Goal: Transaction & Acquisition: Purchase product/service

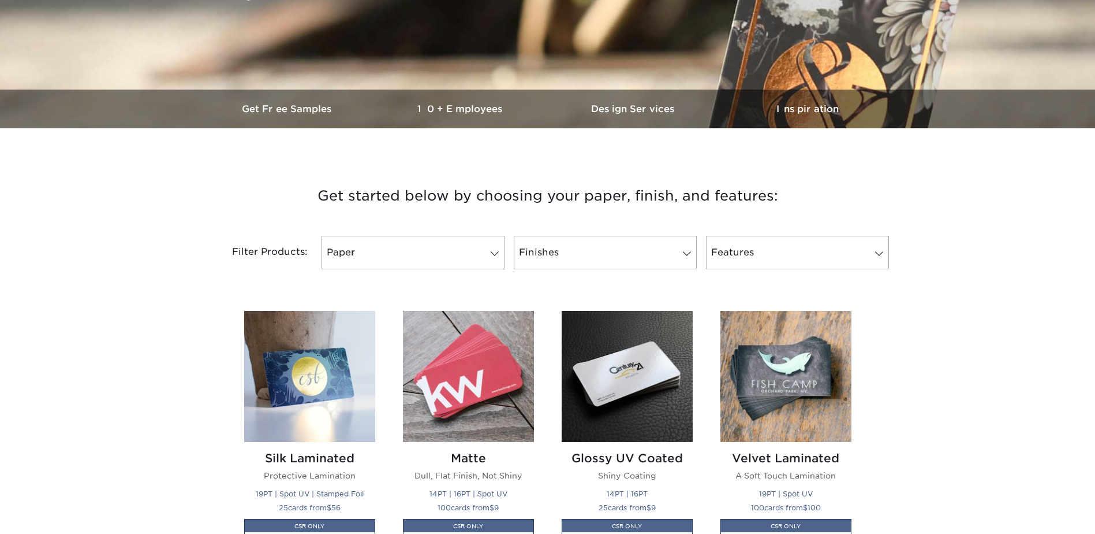
scroll to position [404, 0]
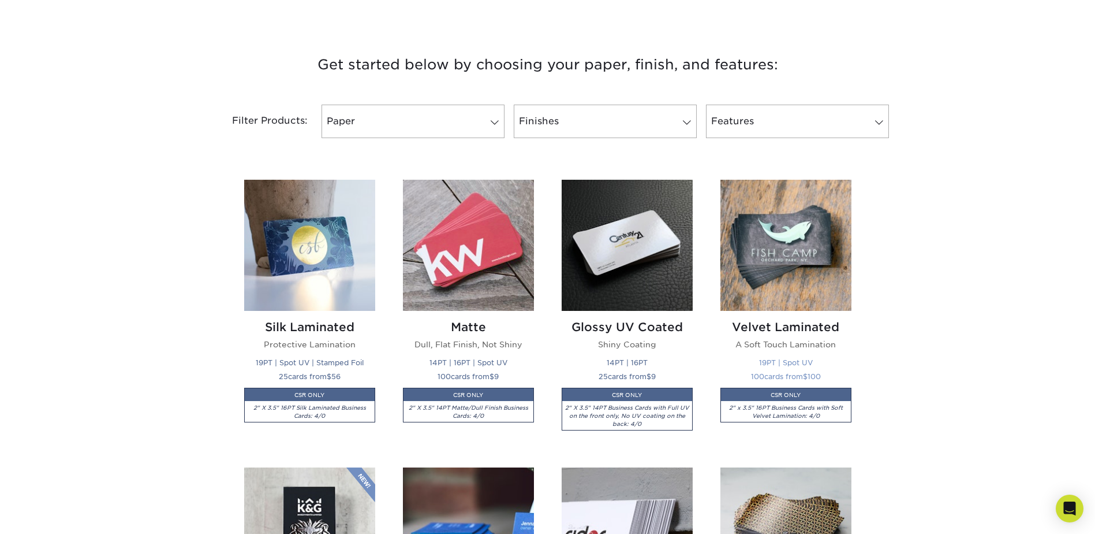
click at [770, 229] on img at bounding box center [786, 245] width 131 height 131
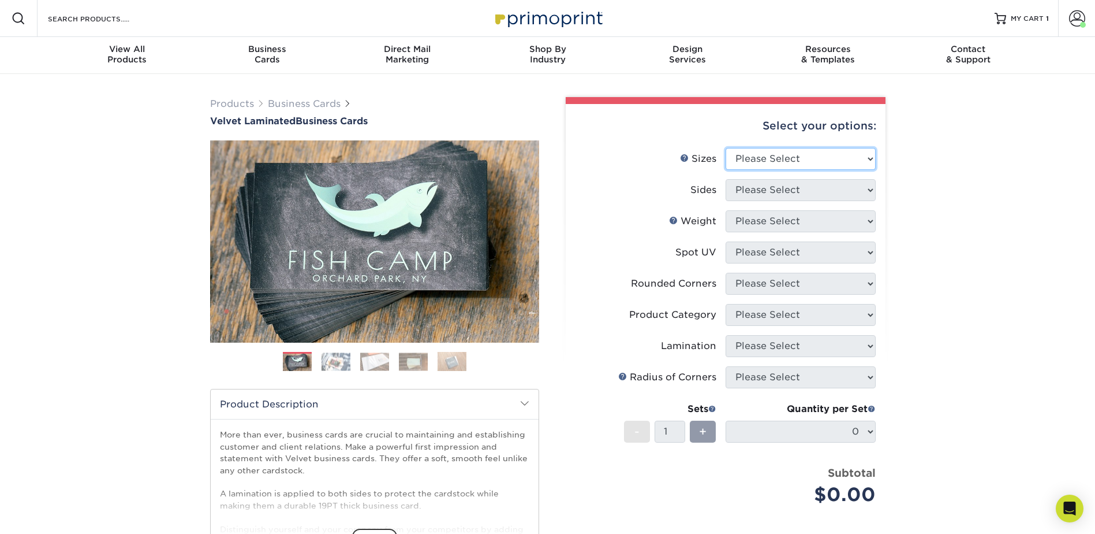
click at [752, 161] on select "Please Select 1.5" x 3.5" - Mini 1.75" x 3.5" - Mini 2" x 2" - Square 2" x 3" -…" at bounding box center [801, 159] width 150 height 22
select select "2.00x3.50"
click at [726, 148] on select "Please Select 1.5" x 3.5" - Mini 1.75" x 3.5" - Mini 2" x 2" - Square 2" x 3" -…" at bounding box center [801, 159] width 150 height 22
click at [754, 192] on select "Please Select Print Both Sides Print Front Only" at bounding box center [801, 190] width 150 height 22
select select "13abbda7-1d64-4f25-8bb2-c179b224825d"
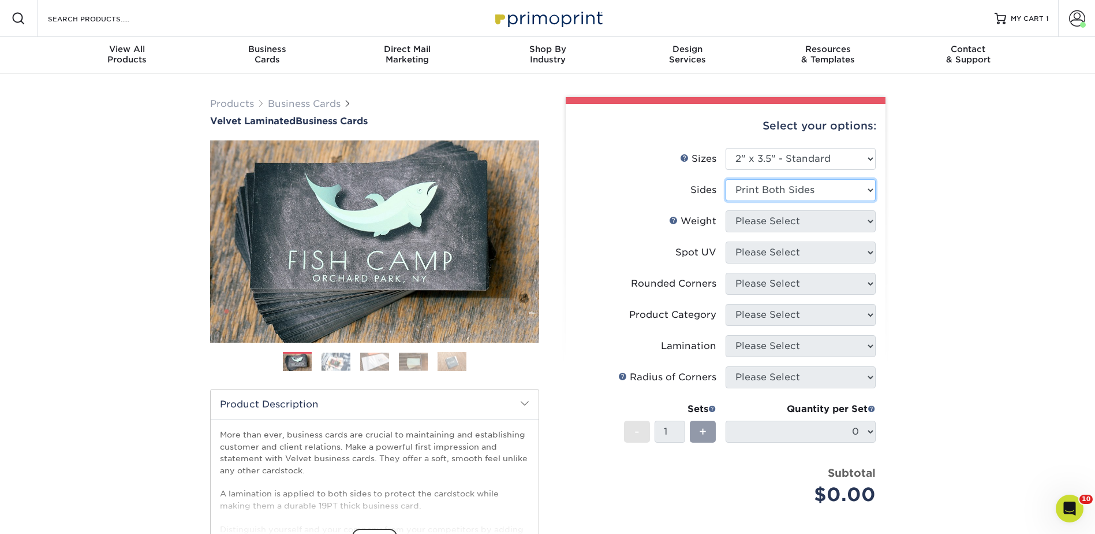
click at [726, 179] on select "Please Select Print Both Sides Print Front Only" at bounding box center [801, 190] width 150 height 22
click at [741, 217] on select "Please Select 16PT" at bounding box center [801, 221] width 150 height 22
select select "16PT"
click at [726, 210] on select "Please Select 16PT" at bounding box center [801, 221] width 150 height 22
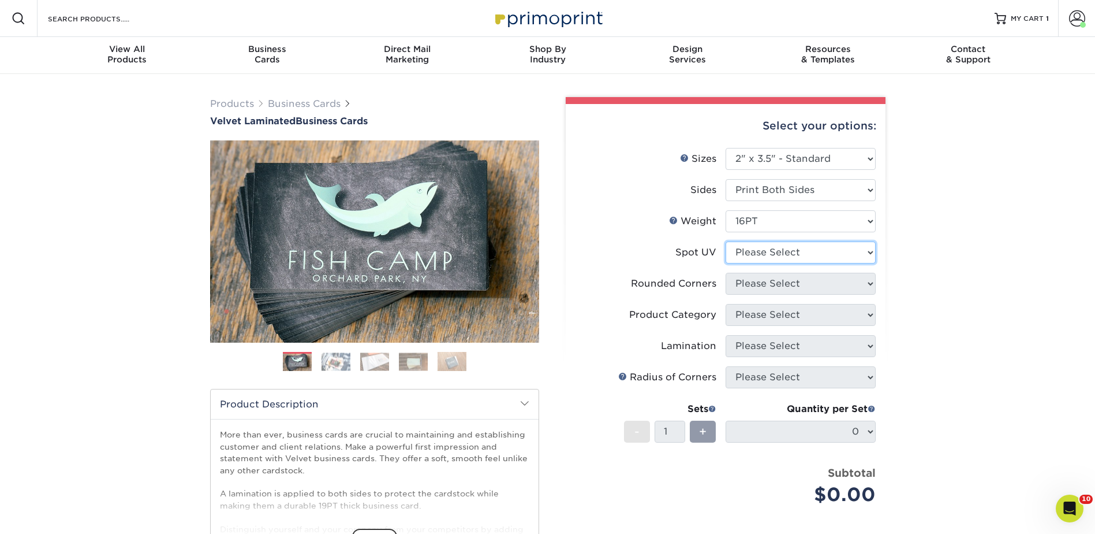
click at [744, 248] on select "Please Select No Spot UV Front and Back (Both Sides) Front Only Back Only" at bounding box center [801, 252] width 150 height 22
select select "0"
click at [726, 241] on select "Please Select No Spot UV Front and Back (Both Sides) Front Only Back Only" at bounding box center [801, 252] width 150 height 22
click at [747, 282] on select "Please Select Yes - Round 2 Corners Yes - Round 4 Corners No" at bounding box center [801, 284] width 150 height 22
select select "7672df9e-0e0a-464d-8e1f-920c575e4da3"
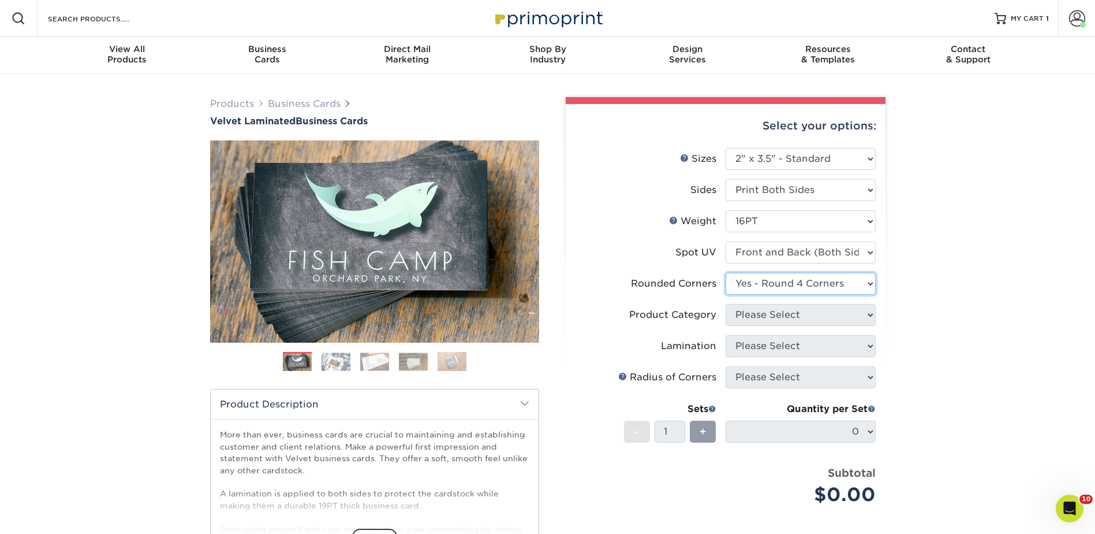
click at [726, 273] on select "Please Select Yes - Round 2 Corners Yes - Round 4 Corners No" at bounding box center [801, 284] width 150 height 22
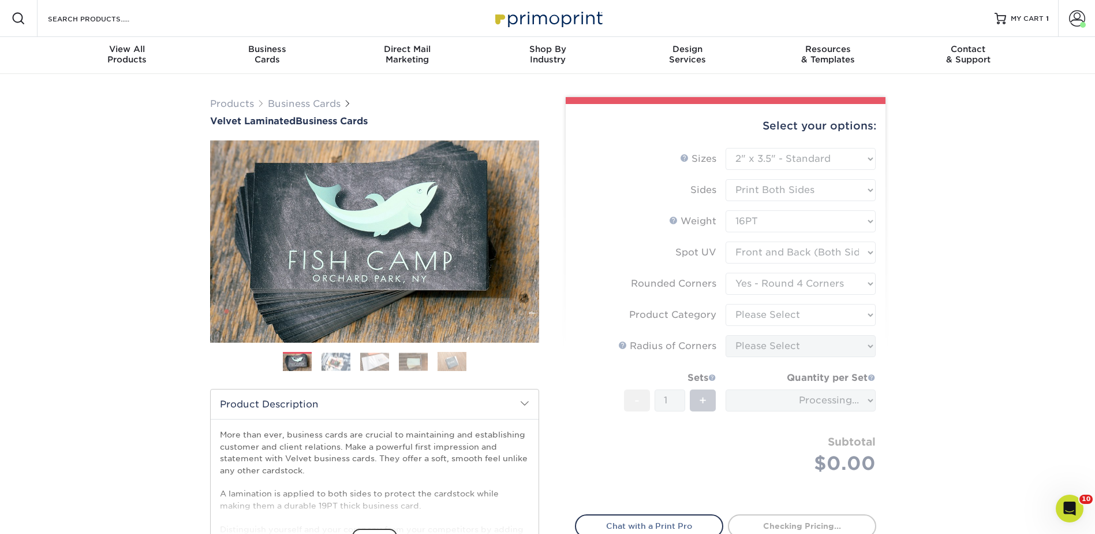
click at [748, 252] on form "Sizes Help Sizes Please Select 1.5" x 3.5" - Mini 1.75" x 3.5" - Mini 2" x 2" -…" at bounding box center [725, 324] width 301 height 353
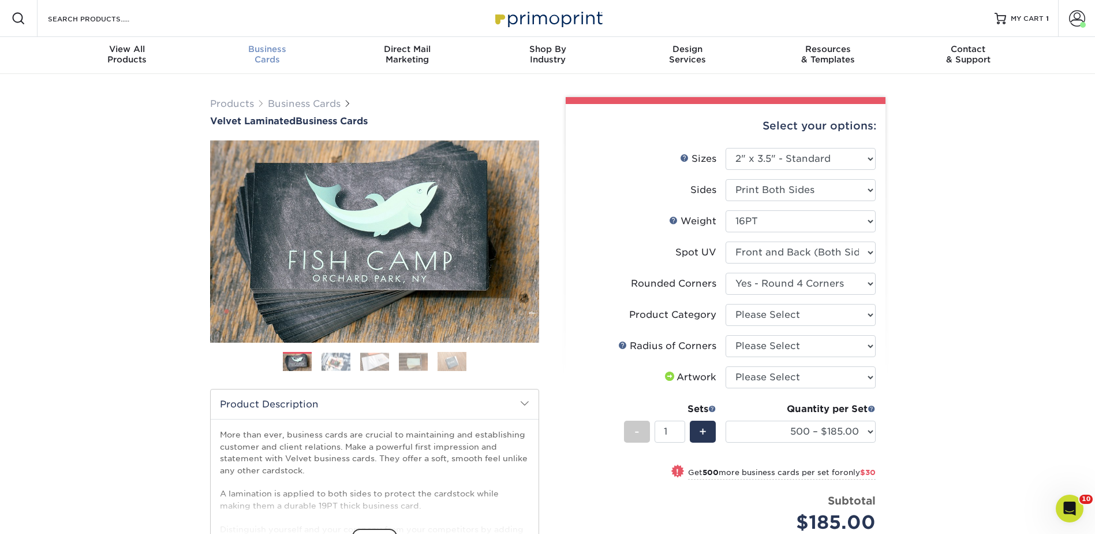
click at [263, 49] on span "Business" at bounding box center [267, 49] width 140 height 10
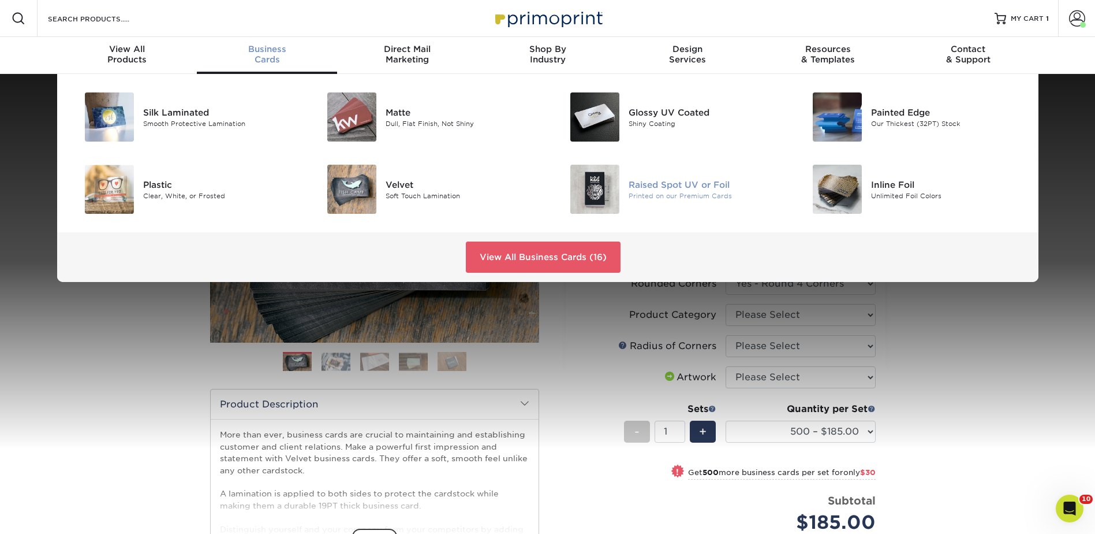
click at [657, 193] on div "Printed on our Premium Cards" at bounding box center [705, 196] width 153 height 10
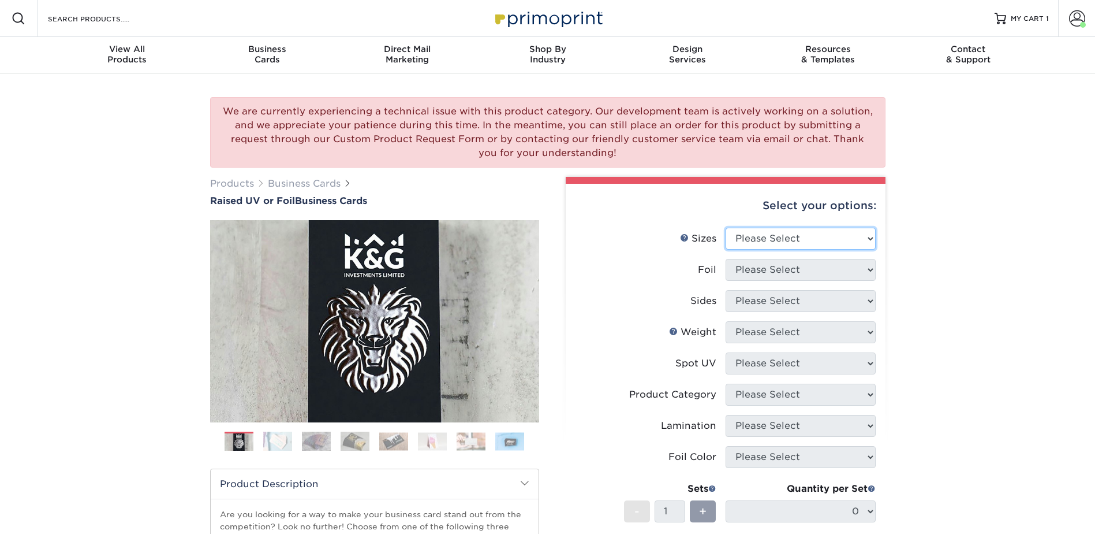
click at [761, 231] on select "Please Select 2" x 3.5" - Standard" at bounding box center [801, 238] width 150 height 22
select select "2.00x3.50"
click at [726, 227] on select "Please Select 2" x 3.5" - Standard" at bounding box center [801, 238] width 150 height 22
click at [745, 274] on select "Please Select No Yes" at bounding box center [801, 270] width 150 height 22
select select "0"
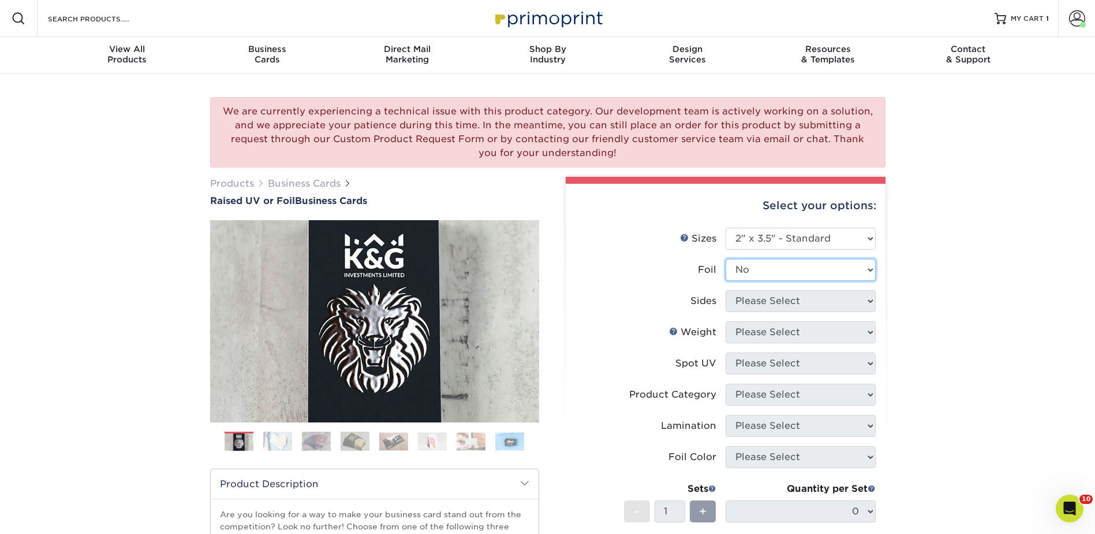
click at [726, 259] on select "Please Select No Yes" at bounding box center [801, 270] width 150 height 22
drag, startPoint x: 747, startPoint y: 296, endPoint x: 749, endPoint y: 309, distance: 13.4
click at [747, 296] on select "Please Select Print Both Sides Print Front Only" at bounding box center [801, 301] width 150 height 22
select select "13abbda7-1d64-4f25-8bb2-c179b224825d"
click at [726, 290] on select "Please Select Print Both Sides Print Front Only" at bounding box center [801, 301] width 150 height 22
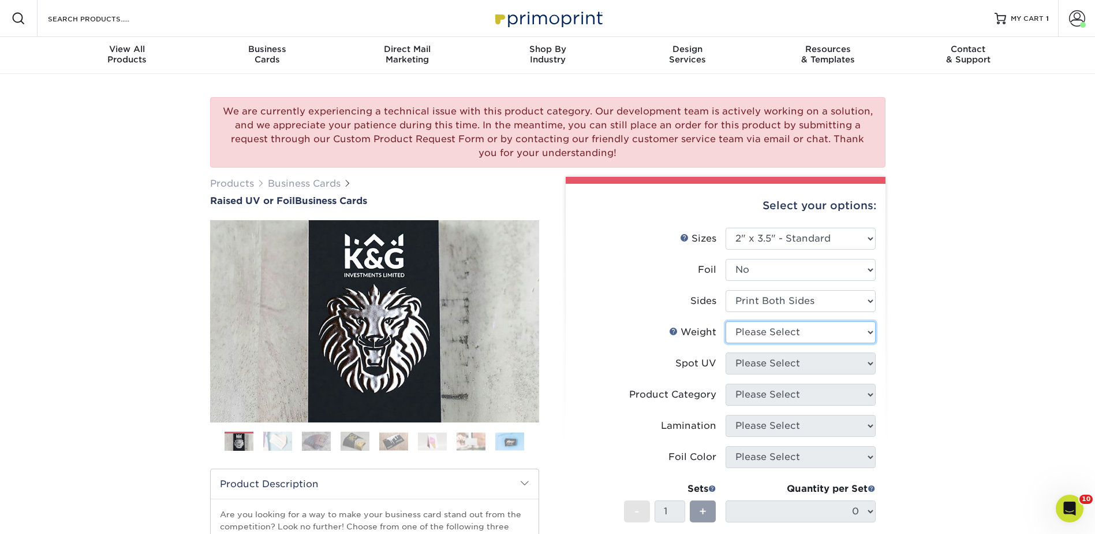
drag, startPoint x: 749, startPoint y: 329, endPoint x: 752, endPoint y: 345, distance: 15.9
click at [749, 329] on select "Please Select 16PT" at bounding box center [801, 332] width 150 height 22
select select "16PT"
click at [726, 321] on select "Please Select 16PT" at bounding box center [801, 332] width 150 height 22
drag, startPoint x: 745, startPoint y: 359, endPoint x: 745, endPoint y: 372, distance: 12.7
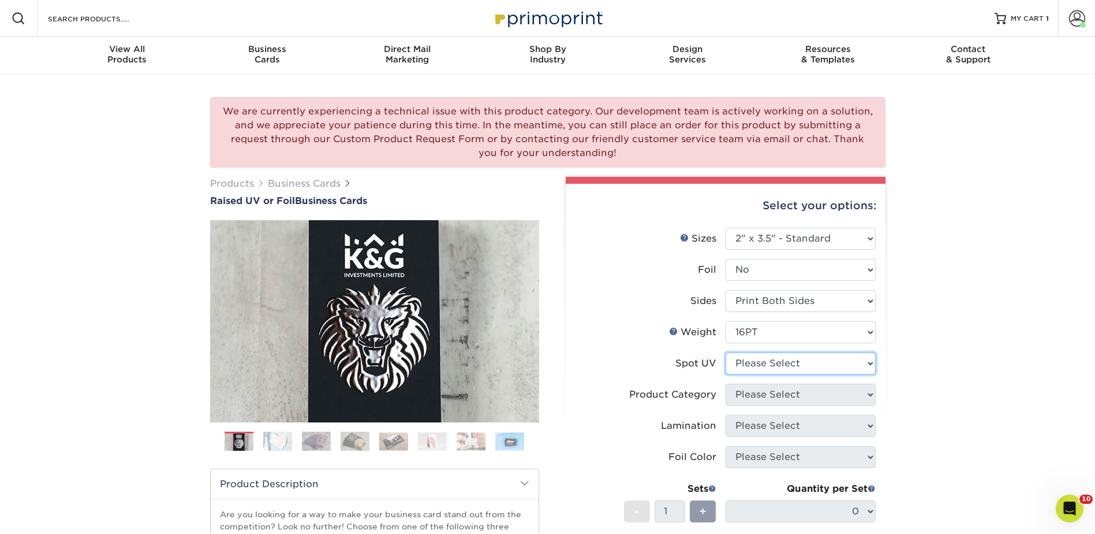
click at [745, 359] on select "Please Select No Spot UV Front Only" at bounding box center [801, 363] width 150 height 22
select select "1"
click at [726, 352] on select "Please Select No Spot UV Front Only" at bounding box center [801, 363] width 150 height 22
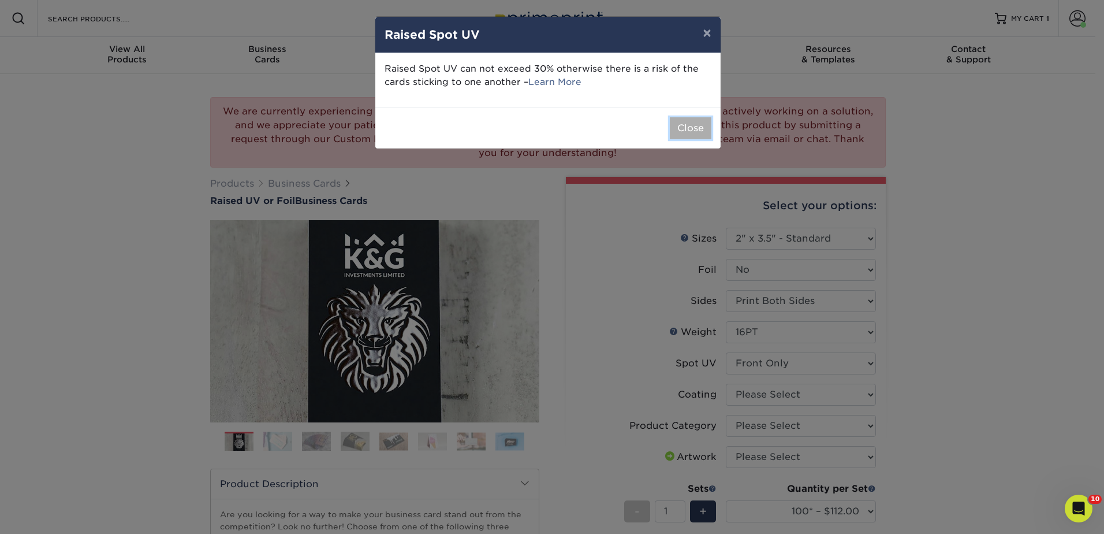
click at [704, 133] on button "Close" at bounding box center [691, 128] width 42 height 22
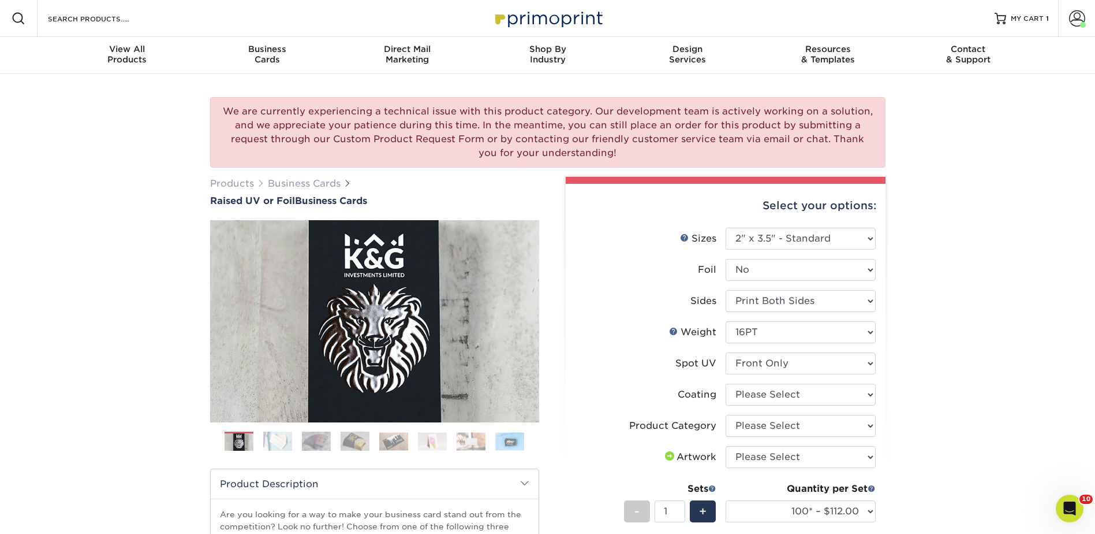
click at [1002, 180] on div "We are currently experiencing a technical issue with this product category. Our…" at bounding box center [547, 442] width 1095 height 736
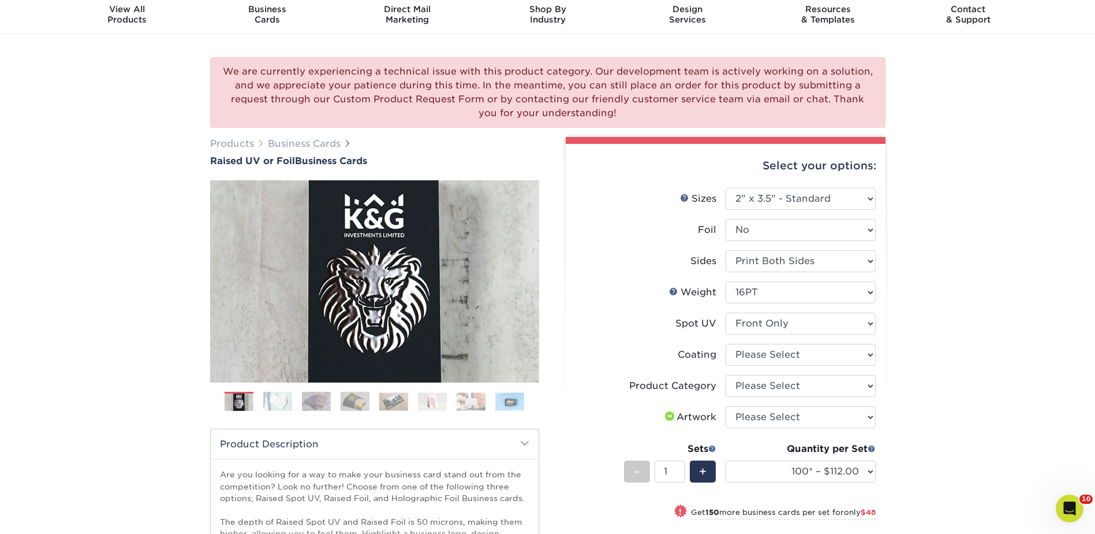
scroll to position [115, 0]
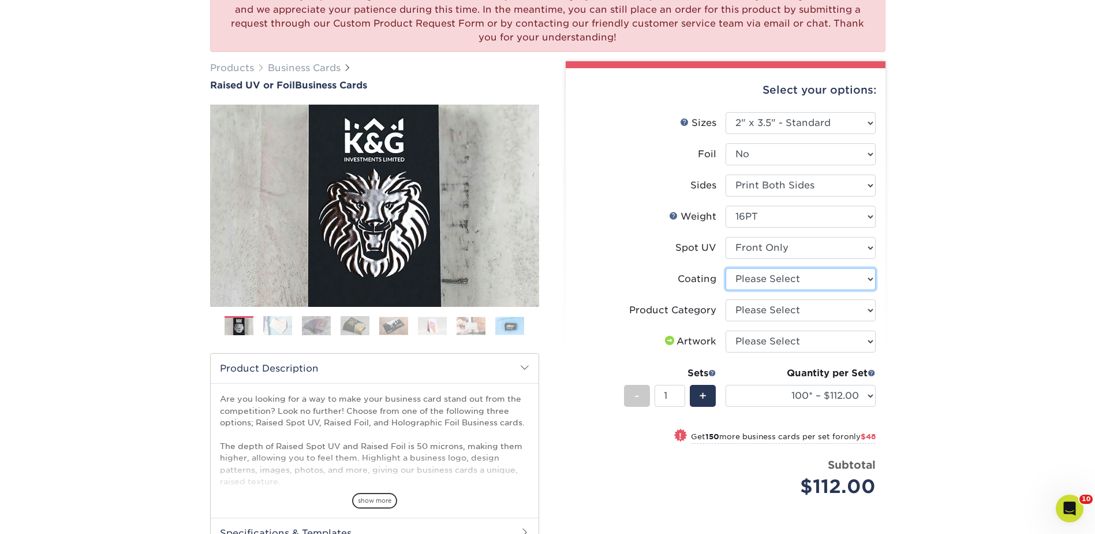
drag, startPoint x: 770, startPoint y: 276, endPoint x: 771, endPoint y: 288, distance: 12.2
click at [770, 276] on select at bounding box center [801, 279] width 150 height 22
select select "3e7618de-abca-4bda-9f97-8b9129e913d8"
click at [726, 268] on select at bounding box center [801, 279] width 150 height 22
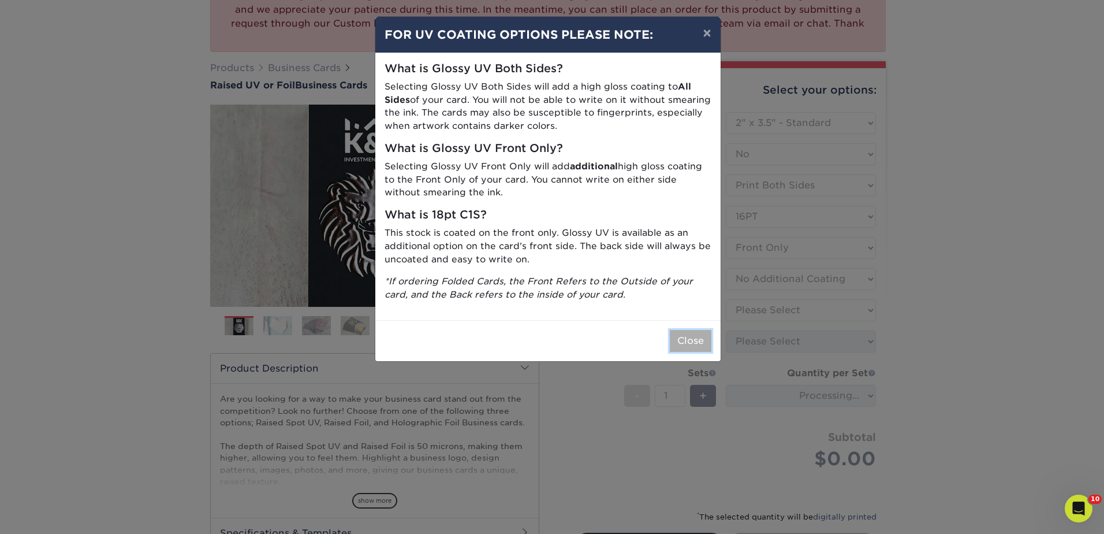
click at [698, 336] on button "Close" at bounding box center [691, 341] width 42 height 22
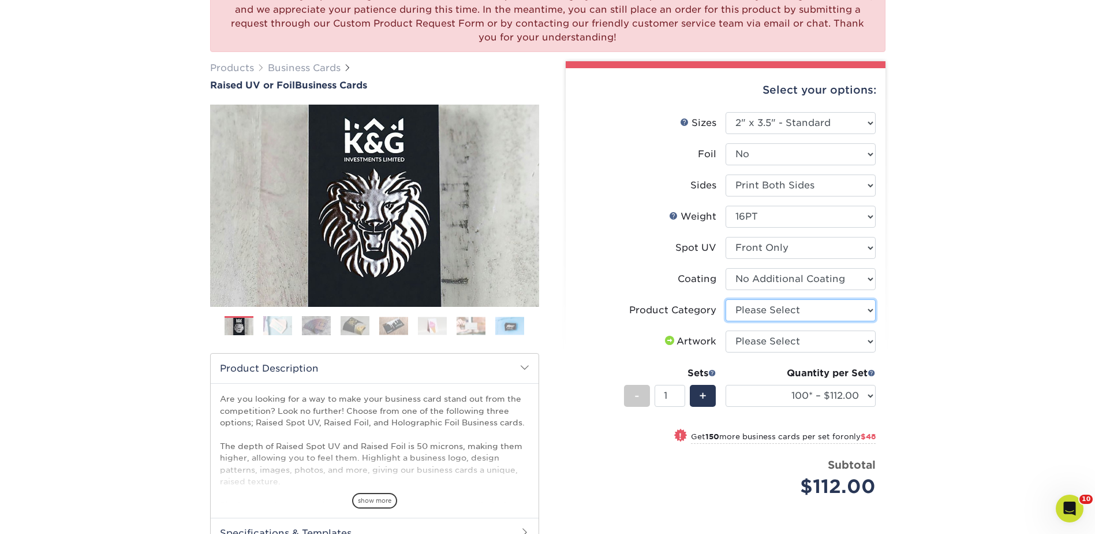
click at [775, 310] on select "Please Select Business Cards" at bounding box center [801, 310] width 150 height 22
select select "3b5148f1-0588-4f88-a218-97bcfdce65c1"
click at [726, 299] on select "Please Select Business Cards" at bounding box center [801, 310] width 150 height 22
click at [769, 335] on select "Please Select I will upload files I need a design - $100" at bounding box center [801, 341] width 150 height 22
select select "upload"
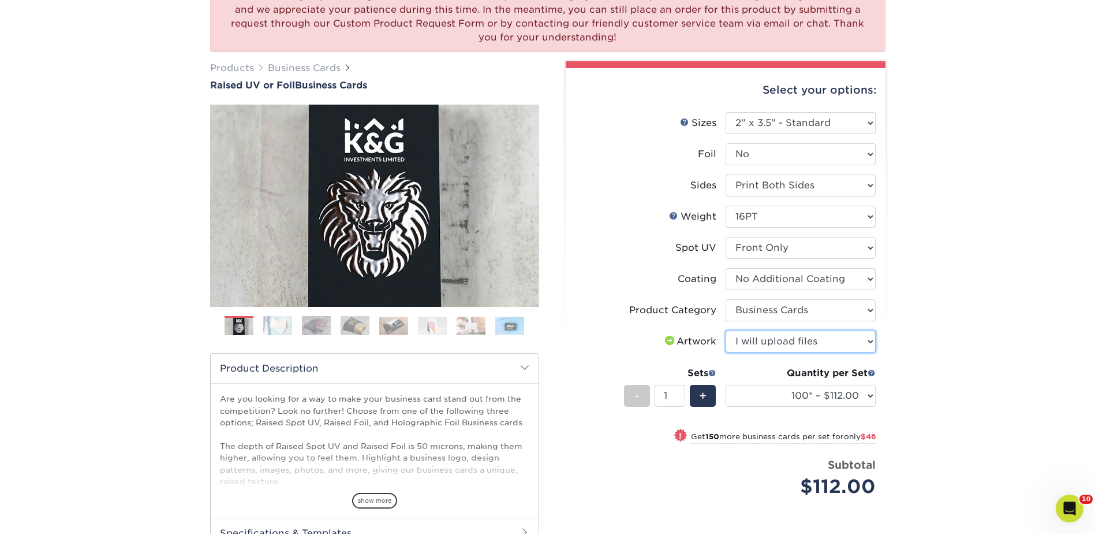
click at [726, 330] on select "Please Select I will upload files I need a design - $100" at bounding box center [801, 341] width 150 height 22
click at [954, 208] on div "We are currently experiencing a technical issue with this product category. Our…" at bounding box center [547, 326] width 1095 height 736
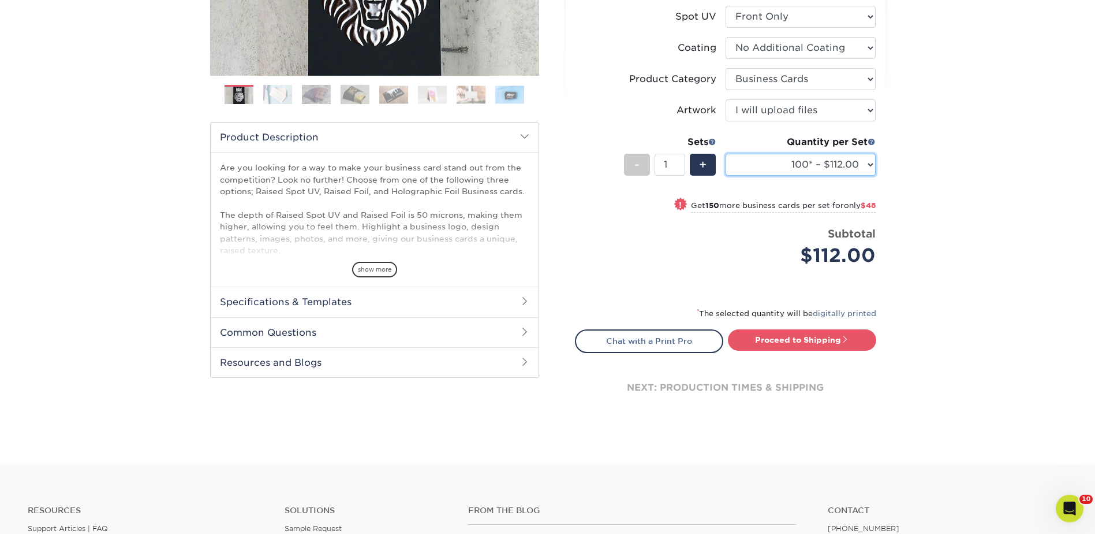
click at [787, 167] on select "100* – $112.00 250* – $160.00 500* – $216.00" at bounding box center [801, 165] width 150 height 22
click at [980, 158] on div "We are currently experiencing a technical issue with this product category. Our…" at bounding box center [547, 95] width 1095 height 736
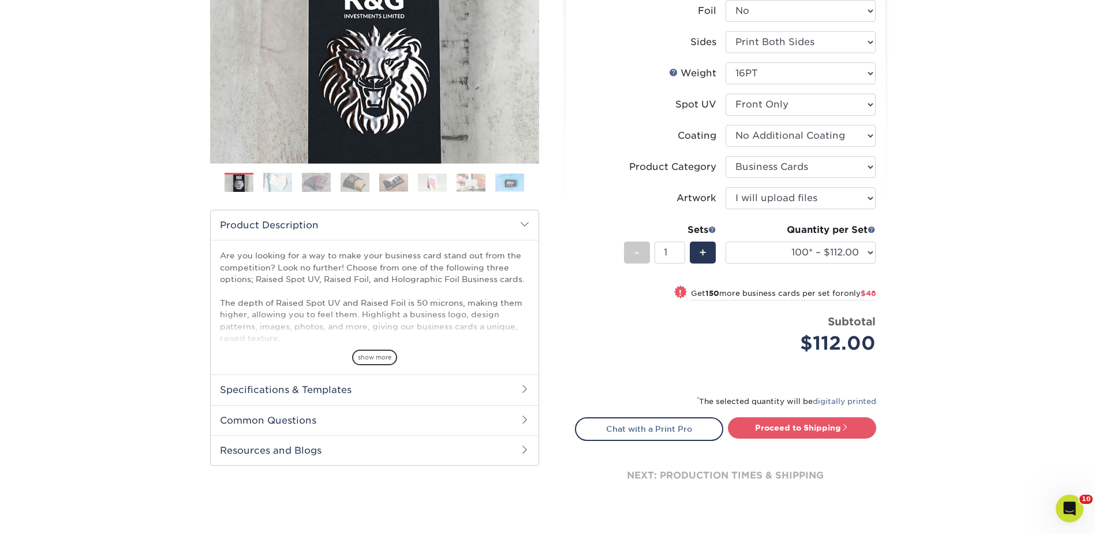
scroll to position [115, 0]
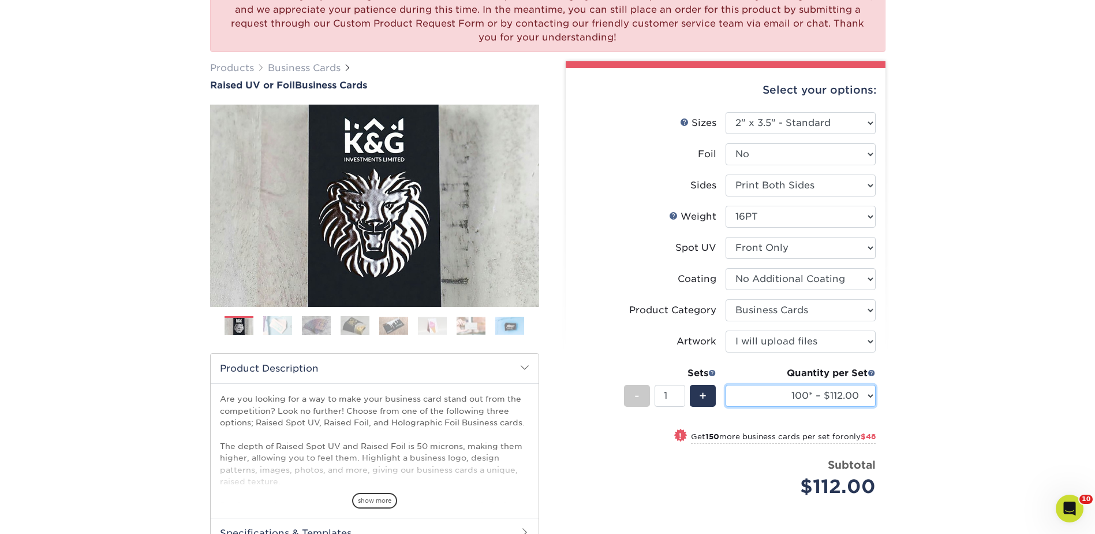
click at [807, 394] on select "100* – $112.00 250* – $160.00 500* – $216.00" at bounding box center [801, 396] width 150 height 22
select select "250* – $160.00"
click at [726, 385] on select "100* – $112.00 250* – $160.00 500* – $216.00" at bounding box center [801, 396] width 150 height 22
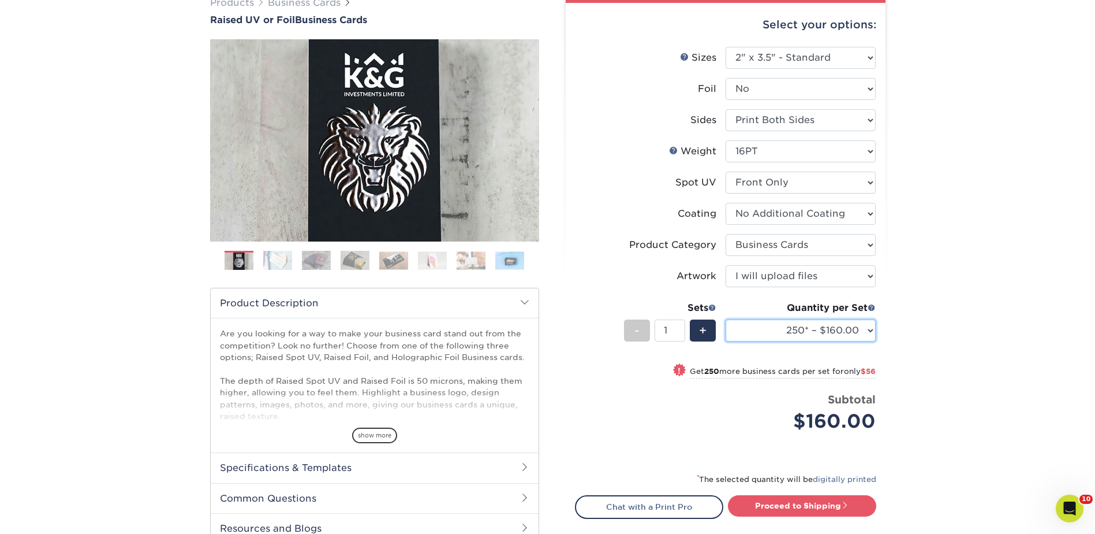
scroll to position [58, 0]
